Goal: Transaction & Acquisition: Book appointment/travel/reservation

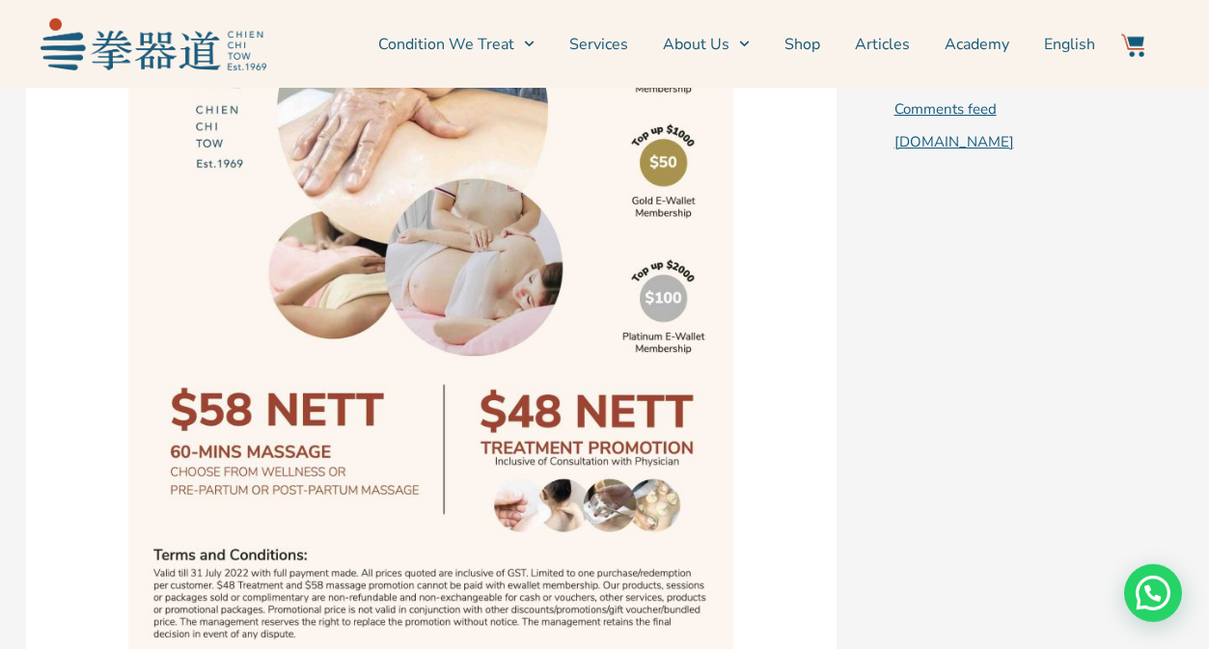
scroll to position [1893, 0]
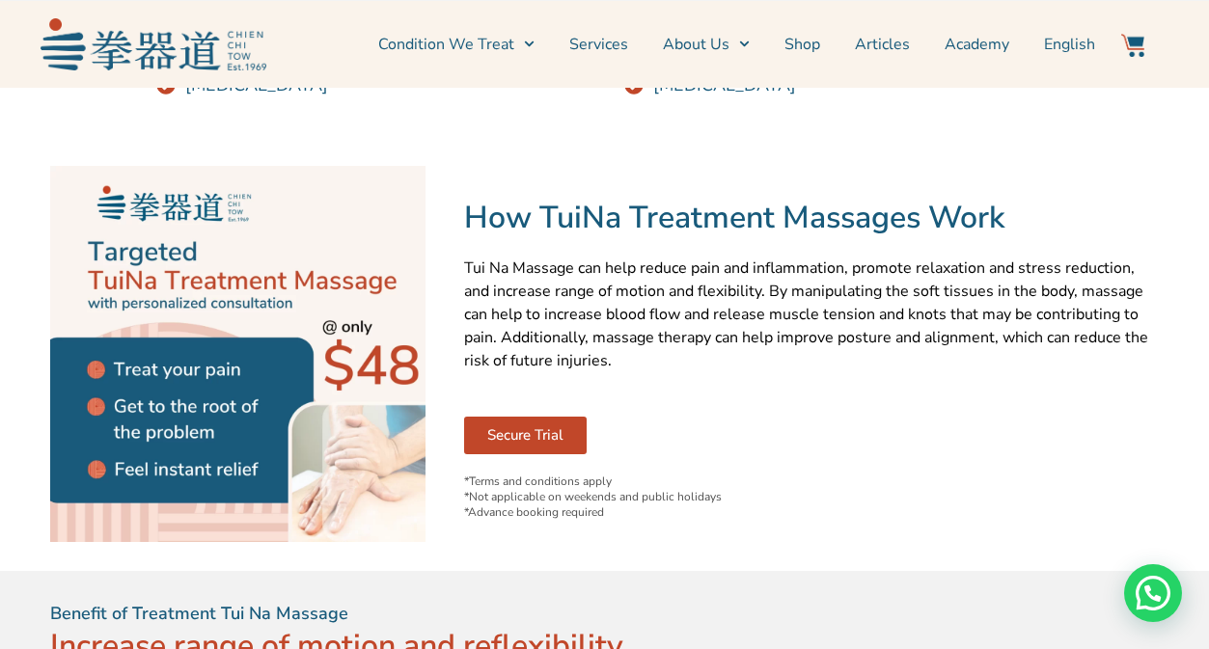
scroll to position [1043, 0]
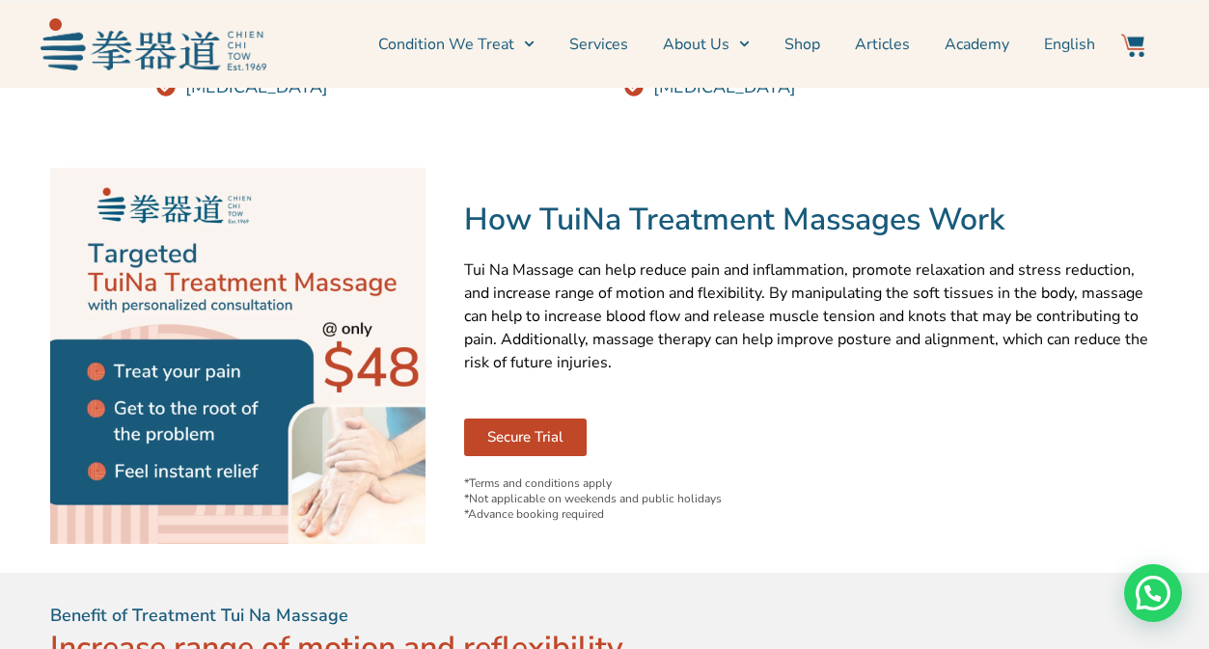
click at [556, 425] on link "Secure Trial" at bounding box center [525, 438] width 122 height 38
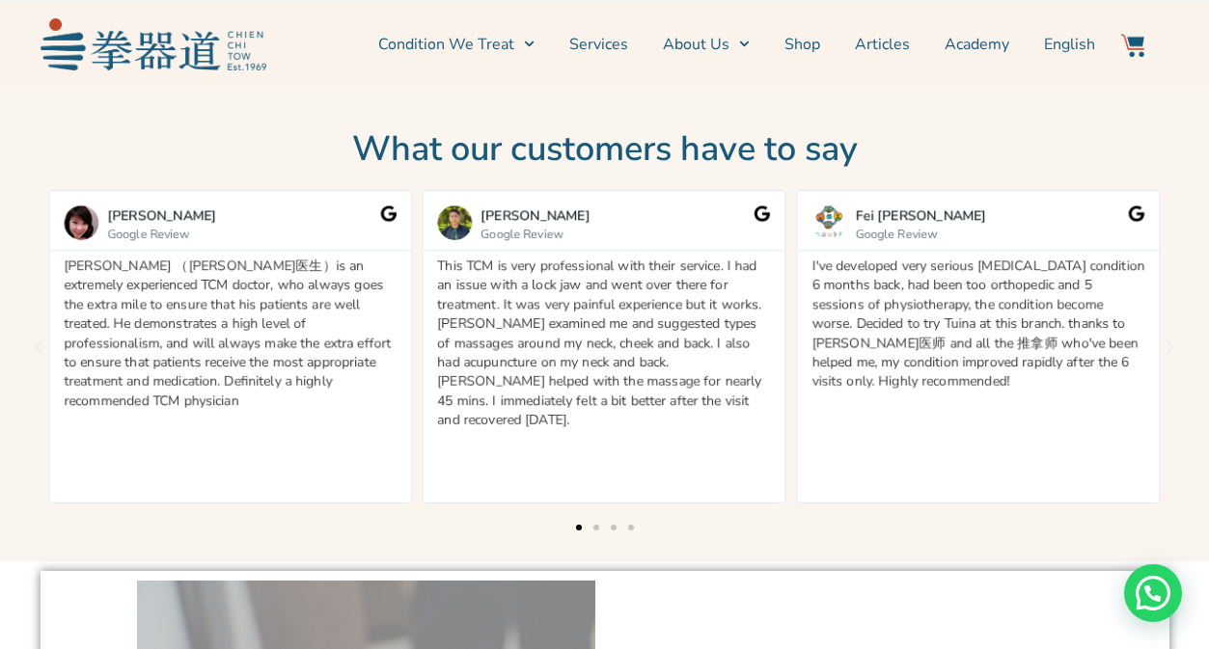
scroll to position [2741, 0]
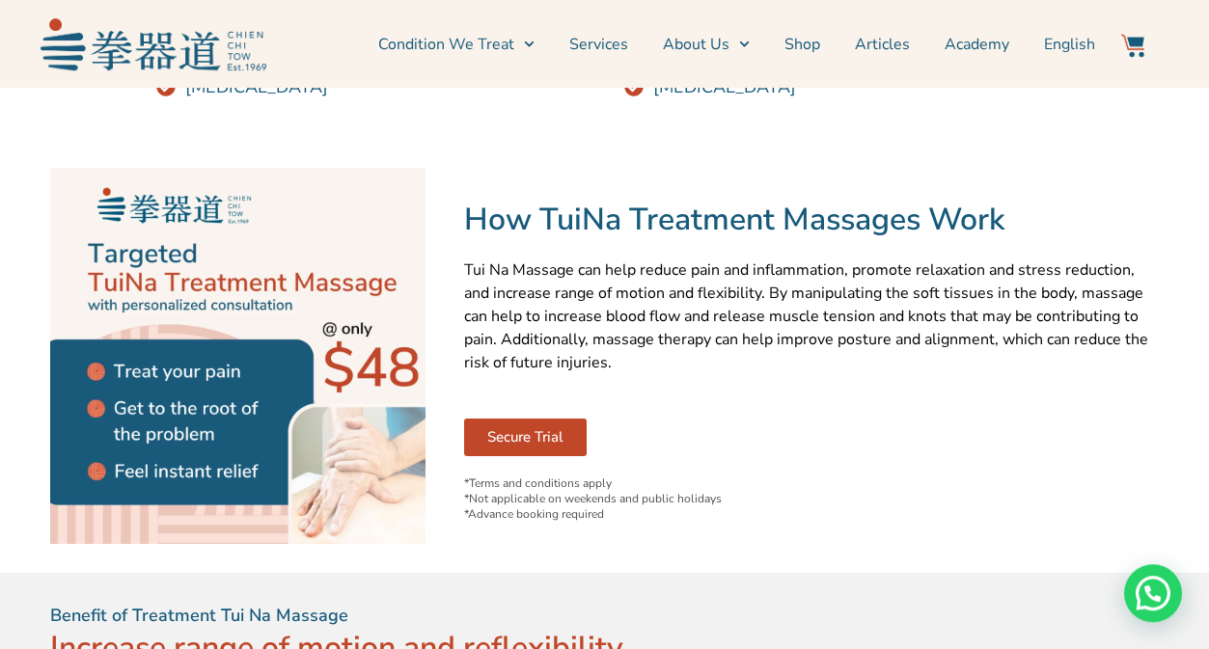
scroll to position [1043, 0]
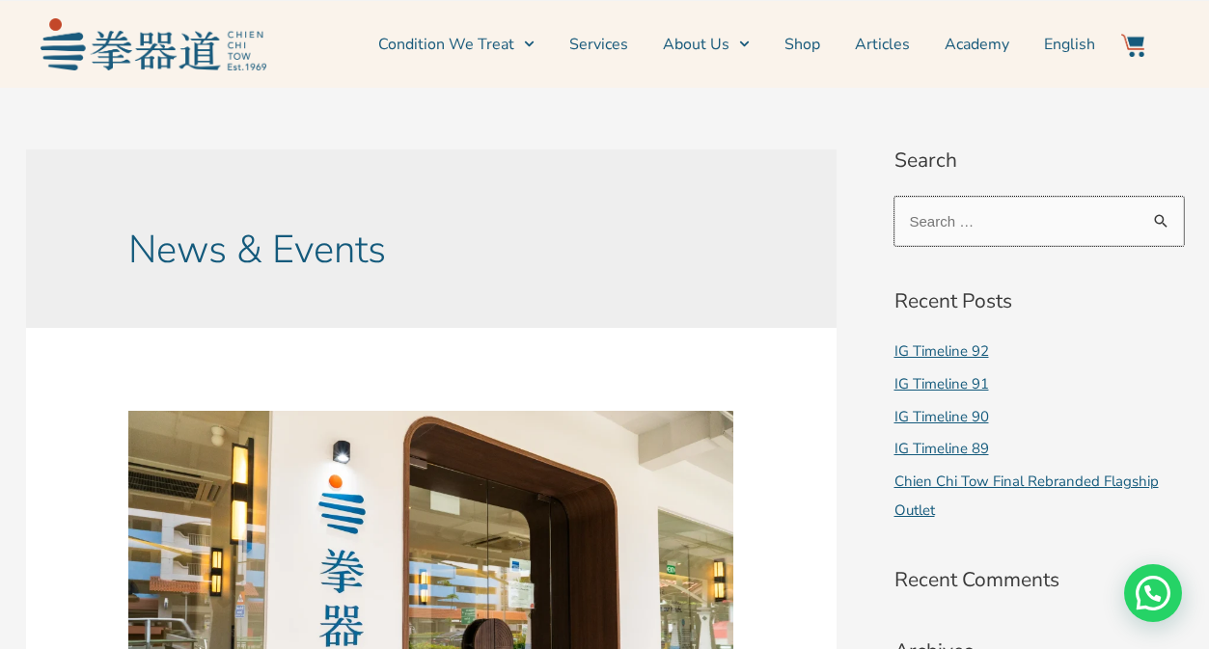
click at [1014, 213] on input "Search for:" at bounding box center [1038, 221] width 289 height 49
type input "48 nett"
click at [1140, 197] on input "Search" at bounding box center [1161, 217] width 43 height 40
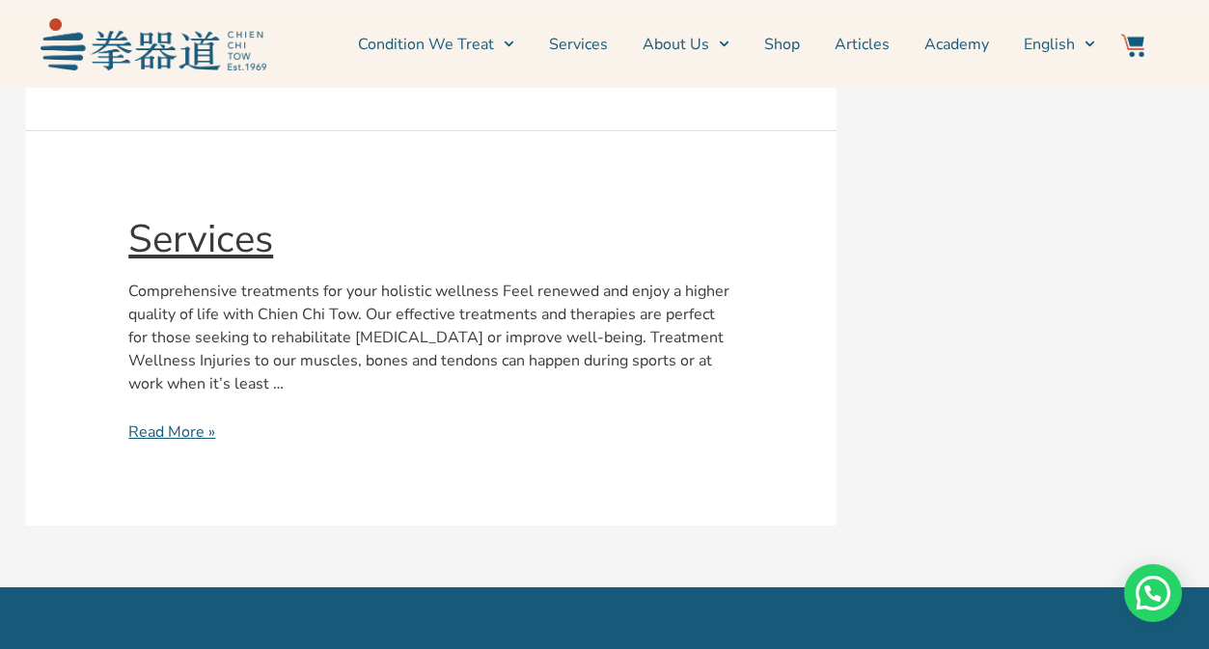
scroll to position [4078, 0]
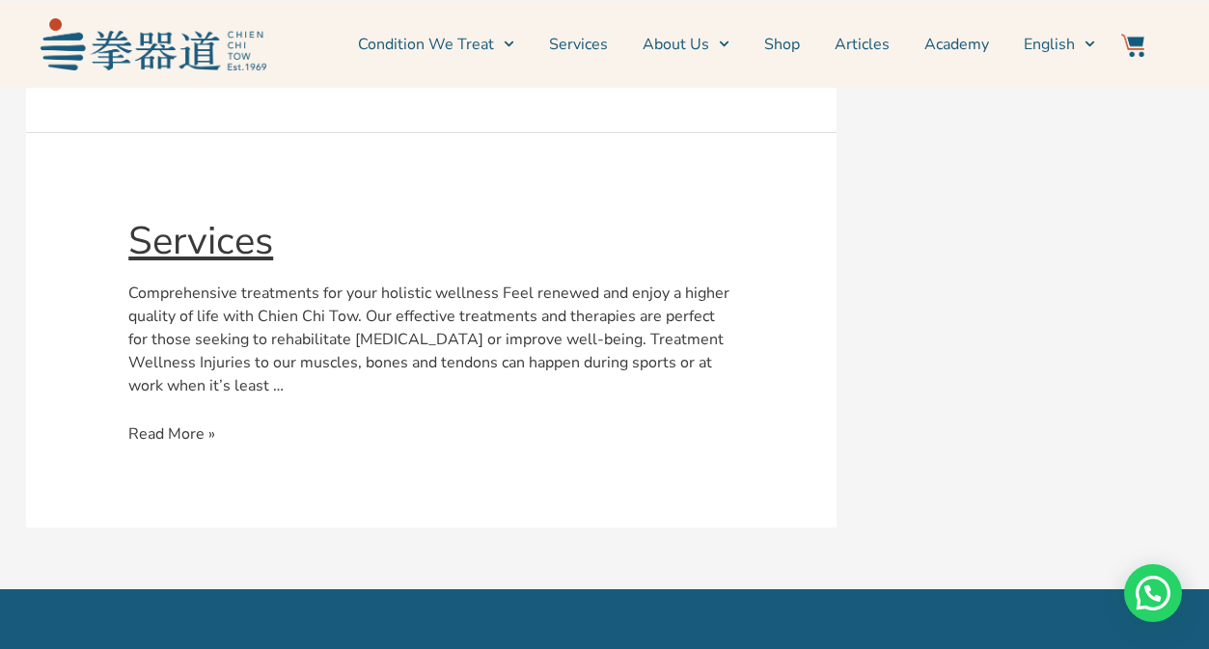
click at [183, 423] on link "Services Read More »" at bounding box center [171, 433] width 87 height 21
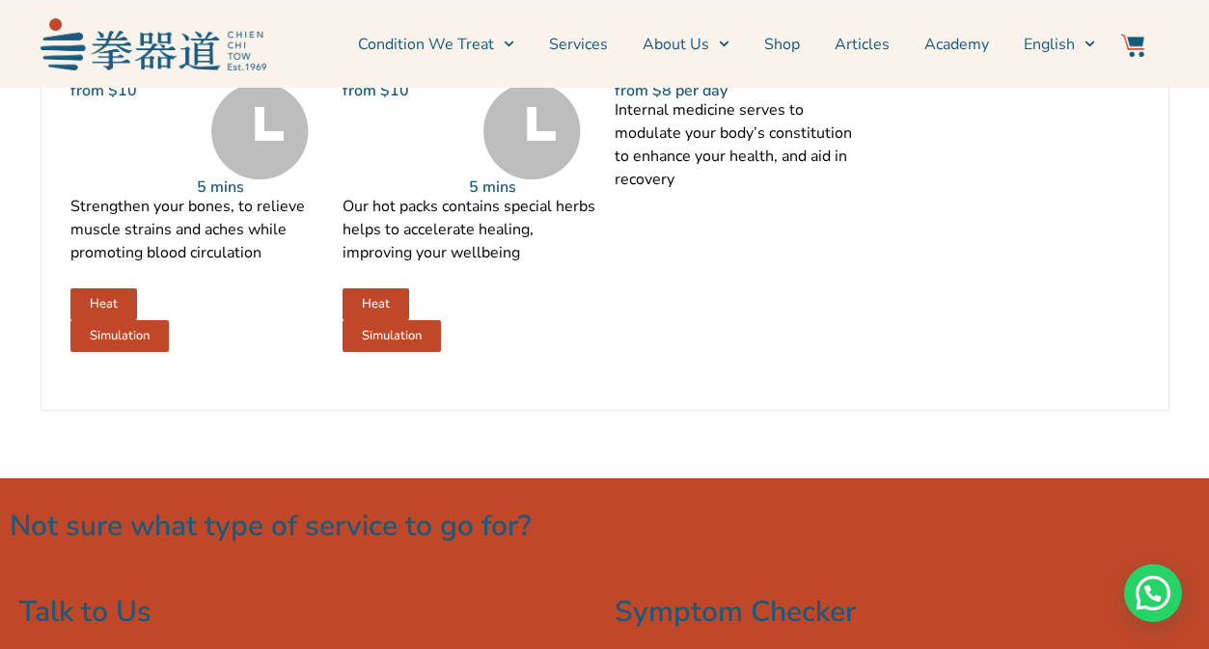
scroll to position [2439, 0]
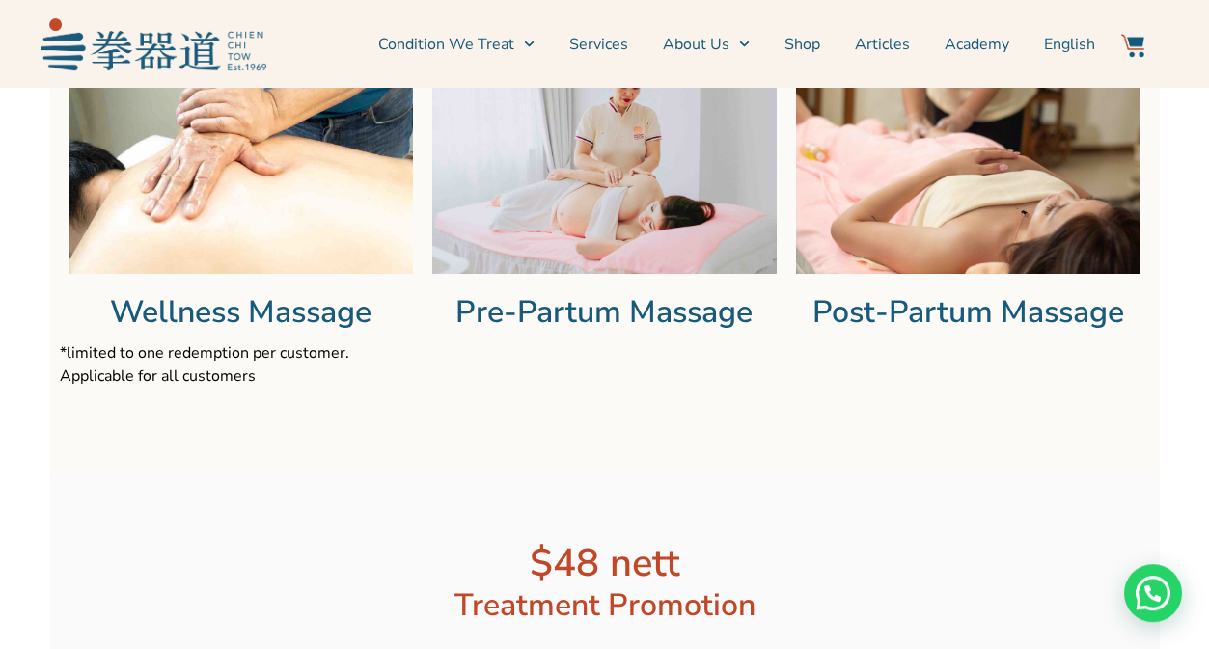
scroll to position [1912, 0]
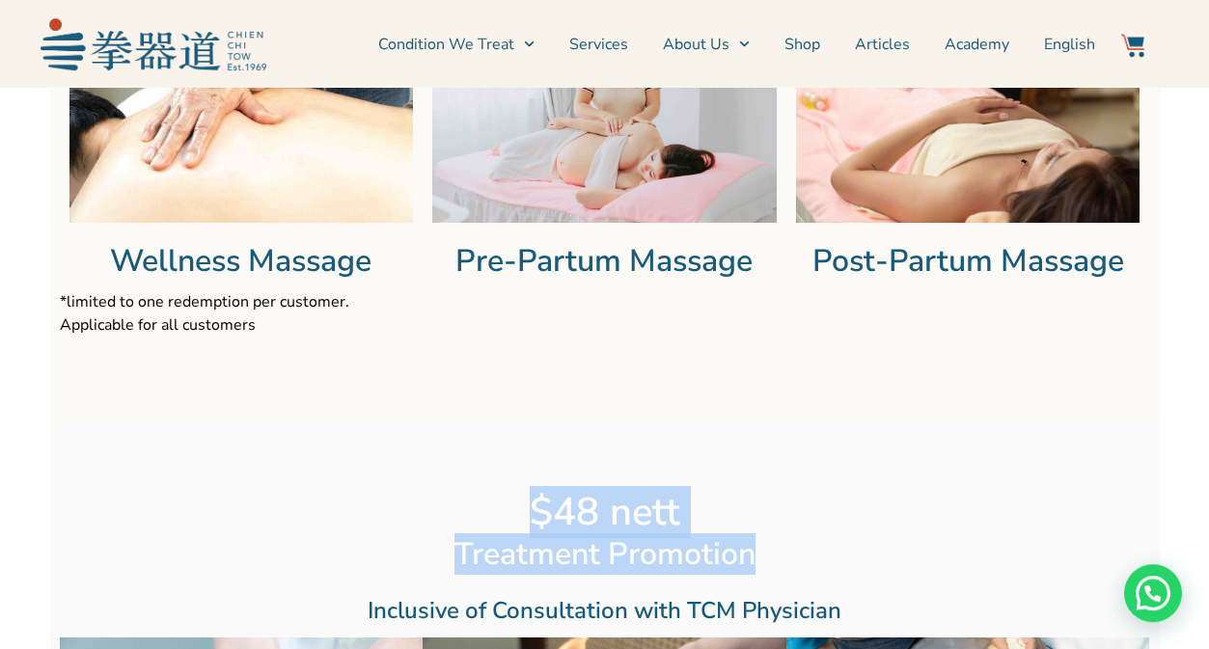
drag, startPoint x: 529, startPoint y: 510, endPoint x: 811, endPoint y: 557, distance: 286.4
click at [811, 557] on div "$48 nett Treatment Promotion Inclusive of Consultation with TCM Physician" at bounding box center [605, 558] width 550 height 158
copy div "$48 nett Treatment Promotion"
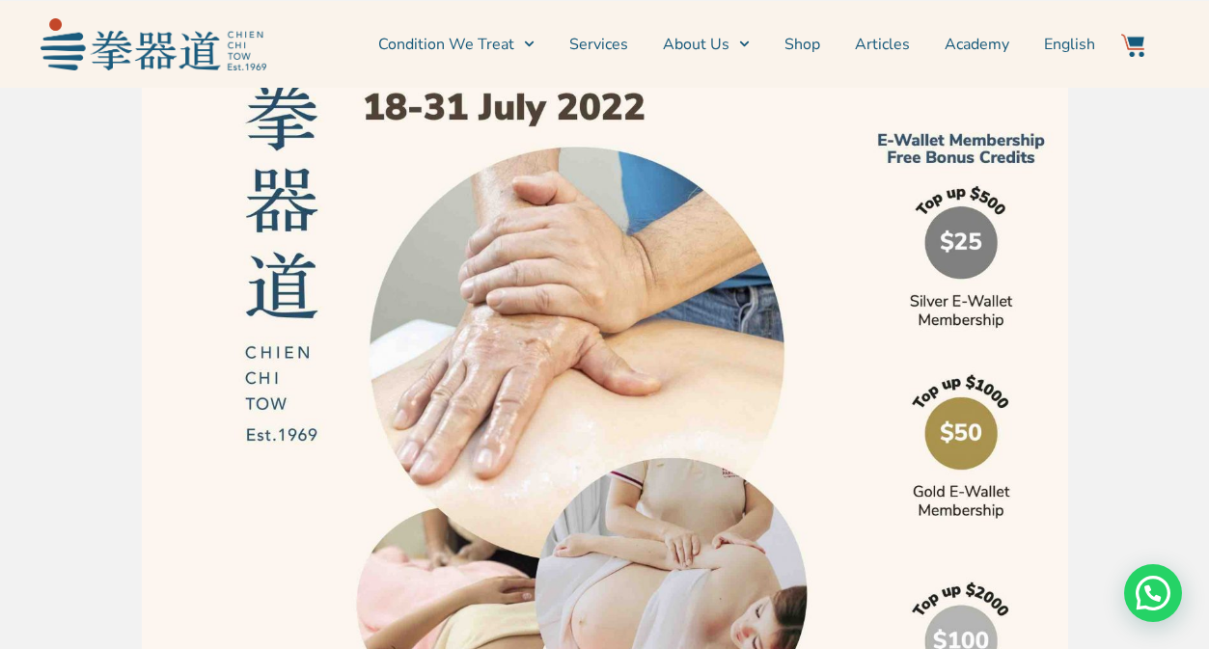
scroll to position [402, 0]
